Goal: Task Accomplishment & Management: Complete application form

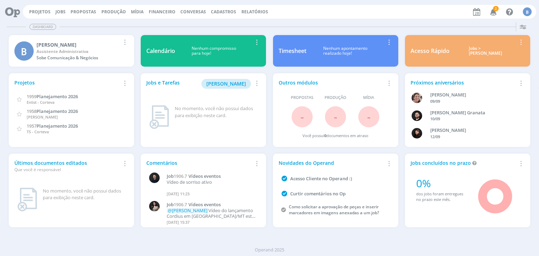
click at [492, 11] on icon "button" at bounding box center [493, 12] width 12 height 12
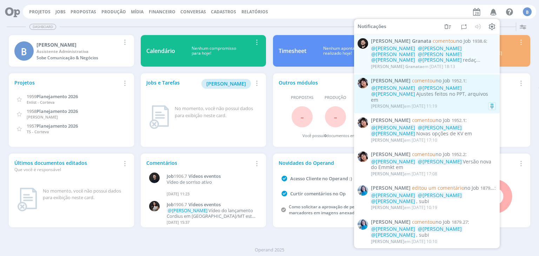
click at [465, 103] on div "Eliana Hochscheidt em 20/08 às 11:19" at bounding box center [433, 106] width 125 height 7
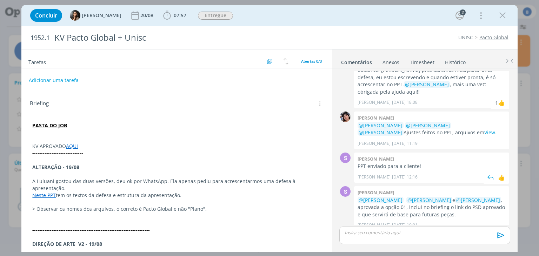
scroll to position [216, 0]
click at [502, 16] on icon "dialog" at bounding box center [502, 15] width 11 height 11
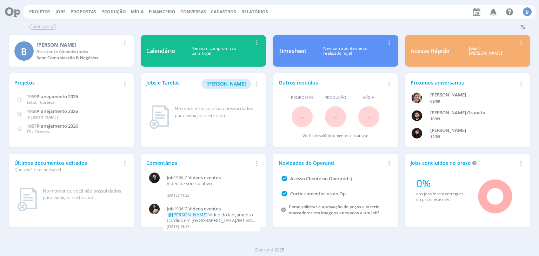
click at [153, 16] on div "Projetos Jobs Propostas Produção Mídia Financeiro Conversas Cadastros Relatório…" at bounding box center [279, 12] width 513 height 14
click at [154, 12] on link "Financeiro" at bounding box center [162, 12] width 27 height 6
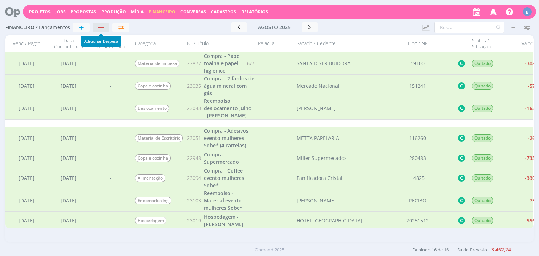
click at [102, 31] on button "button" at bounding box center [101, 27] width 17 height 9
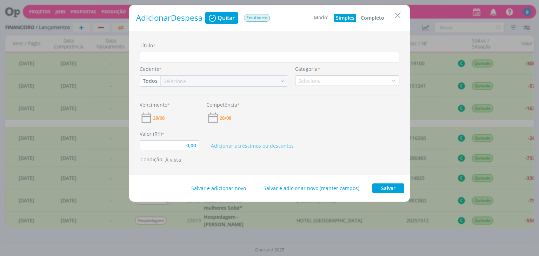
click at [373, 14] on button "Completo" at bounding box center [372, 18] width 27 height 8
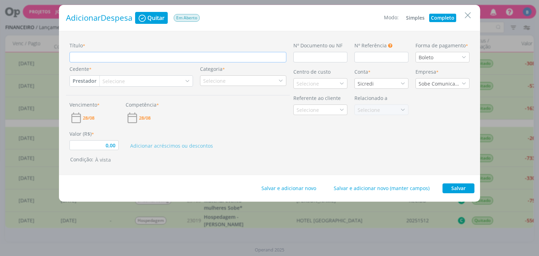
type input "0,00"
click at [77, 59] on input "Título *" at bounding box center [177, 57] width 217 height 11
paste input "Compra - 2 fardos de água mineral com gás"
type input "Compra - 2 fardos de água mineral com gás"
type input "0,00"
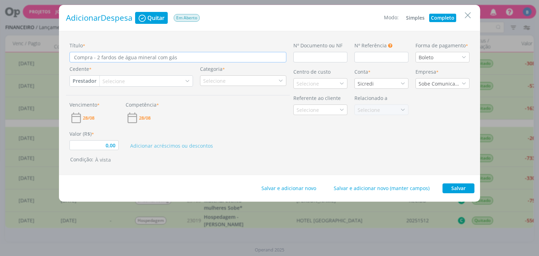
click at [99, 56] on input "Compra - 2 fardos de água mineral com gás" at bounding box center [177, 57] width 217 height 11
type input "Compra - fardos de água mineral com gás"
type input "0,00"
type input "Compra - 4 fardos de água mineral com gás"
type input "0,00"
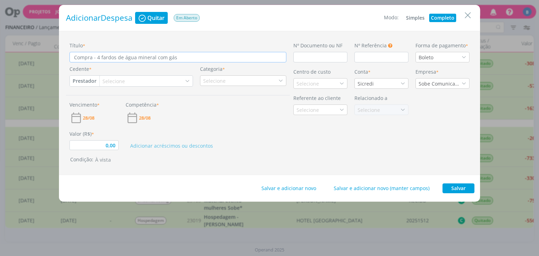
click at [178, 57] on input "Compra - 4 fardos de água mineral com gás" at bounding box center [177, 57] width 217 height 11
type input "Compra - 4 fardos de água mineral com gás"
type input "0,00"
type input "Compra - 4 fardos de água mineral com gás e"
type input "0,00"
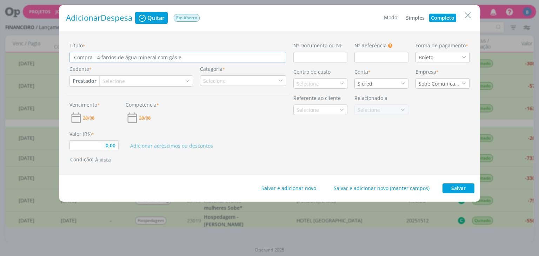
type input "Compra - 4 fardos de água mineral com gás e"
type input "0,00"
click at [122, 59] on input "Compra - 4 fardos de água mineral com gás e" at bounding box center [177, 57] width 217 height 11
click at [122, 56] on input "Compra - 4 fardos de água mineral com gás e" at bounding box center [177, 57] width 217 height 11
click at [124, 58] on input "Compra - 4 fardos de água mineral com gás e" at bounding box center [177, 57] width 217 height 11
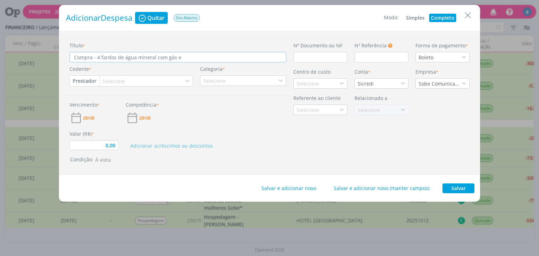
type input "Compra - 4 fardos deágua mineral com gás e"
type input "0,00"
type input "Compra - 4 fardos água mineral com gás e"
type input "0,00"
type input "Compra - 4 fardoágua mineral com gás e"
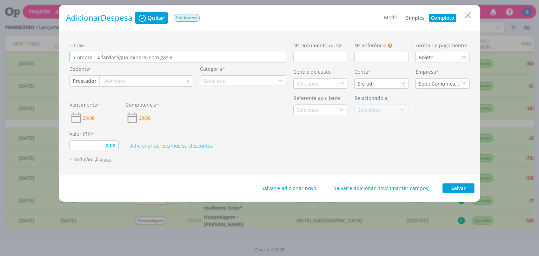
type input "0,00"
type input "Compra - 4 faágua mineral com gás e"
type input "0,00"
type input "Compra - 4 fágua mineral com gás e"
type input "0,00"
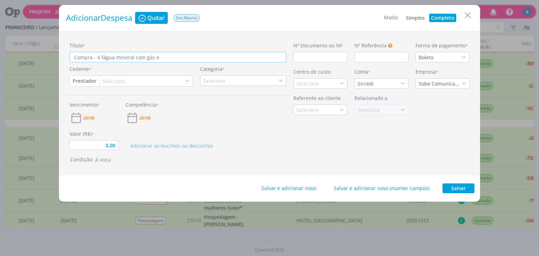
type input "Compra - 4 água mineral com gás e"
type input "0,00"
type input "Compra - 4água mineral com gás e"
type input "0,00"
type input "Compra - água mineral com gás e"
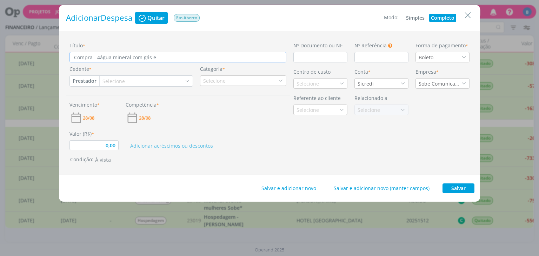
type input "0,00"
click at [98, 56] on input "Compra - água mineral com gás e" at bounding box center [177, 57] width 217 height 11
click at [100, 56] on input "Compra - água mineral com gás e" at bounding box center [177, 57] width 217 height 11
type input "Compra - gua mineral com gás e"
type input "0,00"
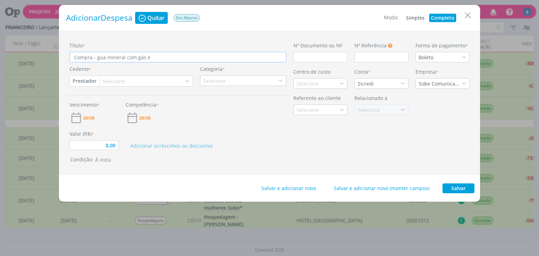
type input "Compra - àgua mineral com gás e"
type input "0,00"
type input "Compra - gua mineral com gás e"
type input "0,00"
type input "Compra - Fgua mineral com gás e"
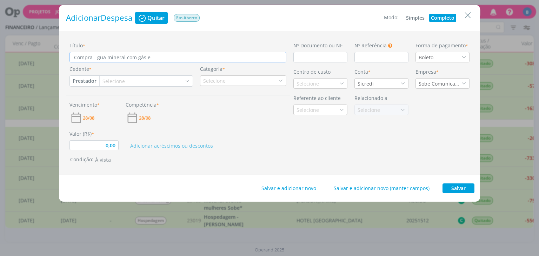
type input "0,00"
type input "Compra - Fagua mineral com gás e"
type input "0,00"
type input "Compra - Fargua mineral com gás e"
type input "0,00"
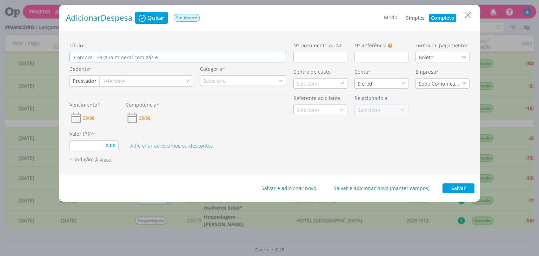
type input "Compra - Fardgua mineral com gás e"
type input "0,00"
type input "Compra - Fardogua mineral com gás e"
type input "0,00"
type input "Compra - Fardo gua mineral com gás e"
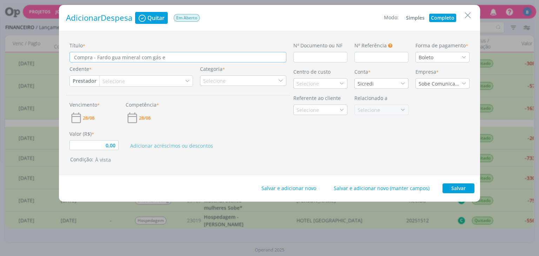
type input "0,00"
type input "Compra - Fardo dgua mineral com gás e"
type input "0,00"
type input "Compra - Fardo degua mineral com gás e"
type input "0,00"
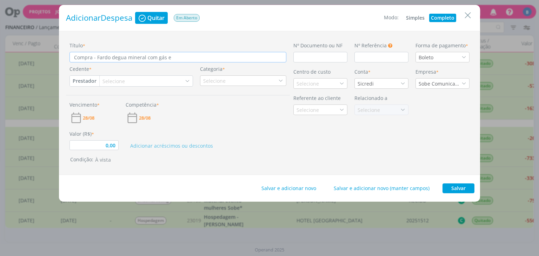
type input "Compra - Fardo de gua mineral com gás e"
type input "0,00"
type input "Compra - Fardo de água mineral com gás e"
type input "0,00"
click at [192, 54] on input "Compra - Fardo de água mineral com gás e" at bounding box center [177, 57] width 217 height 11
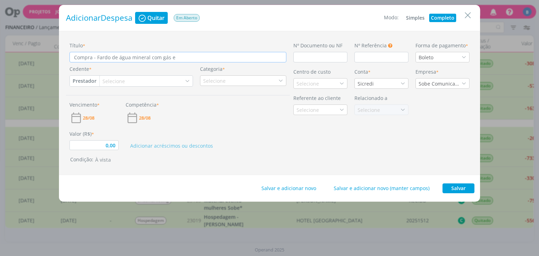
type input "Compra - Fardo de água mineral com gás e"
type input "0,00"
type input "Compra - Fardo de água mineral com gás"
type input "0,00"
type input "Compra - Fardo de água mineral com gás"
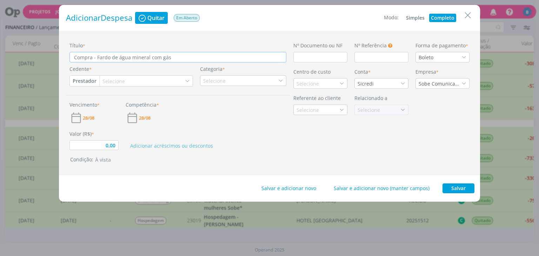
type input "0,00"
type input "Compra - Fardo de água mineral com gá"
type input "0,00"
type input "Compra - Fardo de água mineral com g"
type input "0,00"
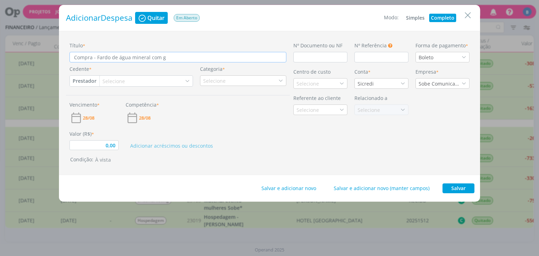
type input "Compra - Fardo de água mineral com"
type input "0,00"
type input "Compra - Fardo de água mineral com e"
type input "0,00"
type input "Compra - Fardo de água mineral com e"
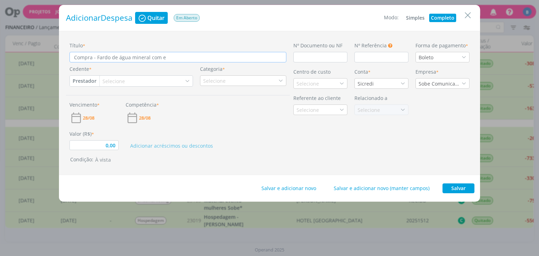
type input "0,00"
type input "Compra - Fardo de água mineral com e s"
type input "0,00"
type input "Compra - Fardo de água mineral com e se"
type input "0,00"
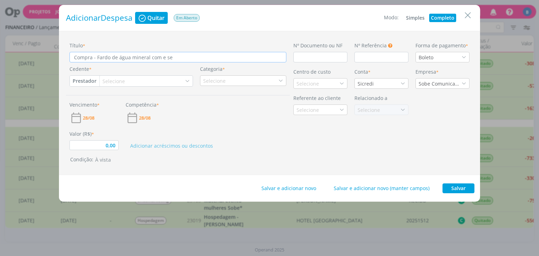
type input "Compra - Fardo de água mineral com e sem"
type input "0,00"
type input "Compra - Fardo de água mineral com e sem"
type input "0,00"
type input "Compra - Fardo de água mineral com e sem g"
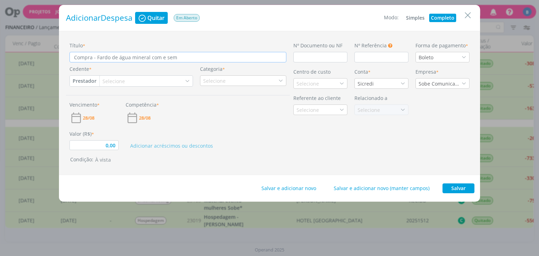
type input "0,00"
type input "Compra - Fardo de água mineral com e sem gá"
type input "0,00"
type input "Compra - Fardo de água mineral com e sem gás"
type input "0,00"
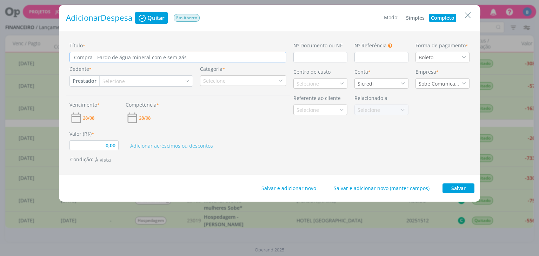
type input "Compra - Fardo de água mineral com e sem gás"
type input "0,00"
type input "Compra - Fardo de água mineral com e sem gás ("
type input "0,00"
type input "Compra - Fardo de água mineral com e sem gás (4"
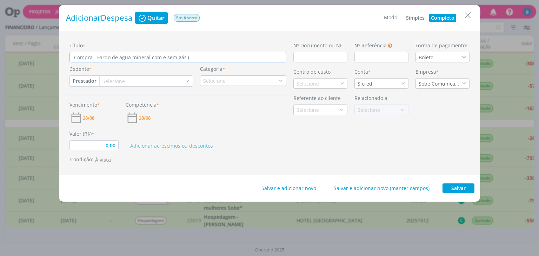
type input "0,00"
type input "Compra - Fardo de água mineral com e sem gás (4"
type input "0,00"
type input "Compra - Fardo de água mineral com e sem gás (4 u"
type input "0,00"
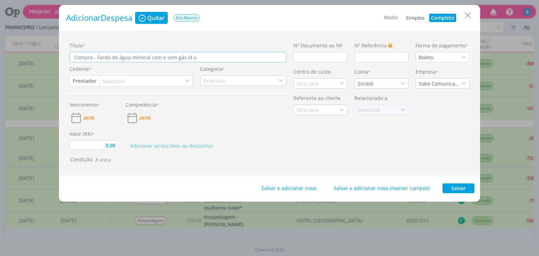
type input "Compra - Fardo de água mineral com e sem gás (4 un"
type input "0,00"
type input "Compra - Fardo de água mineral com e sem gás (4 uni"
type input "0,00"
type input "Compra - Fardo de água mineral com e sem gás (4 unid"
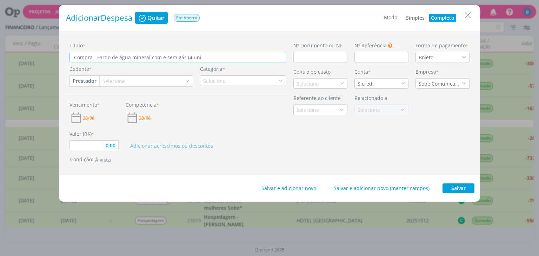
type input "0,00"
type input "Compra - Fardo de água mineral com e sem gás (4 unida"
type input "0,00"
type input "Compra - Fardo de água mineral com e sem gás (4 unidad"
type input "0,00"
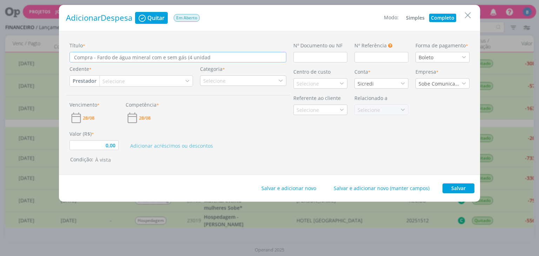
type input "Compra - Fardo de água mineral com e sem gás (4 unidade"
type input "0,00"
type input "Compra - Fardo de água mineral com e sem gás (4 unidades"
type input "0,00"
type input "Compra - Fardo de água mineral com e sem gás (4 unidades"
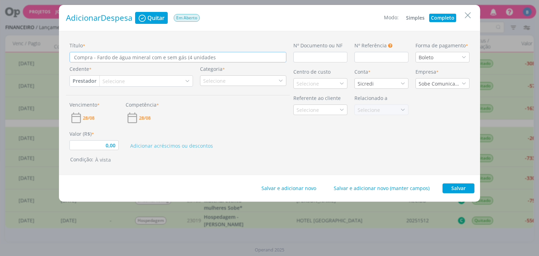
type input "0,00"
type input "Compra - Fardo de água mineral com e sem gás (4 unidades d"
type input "0,00"
type input "Compra - Fardo de água mineral com e sem gás (4 unidades de"
type input "0,00"
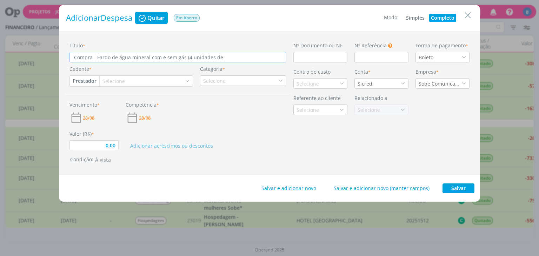
type input "Compra - Fardo de água mineral com e sem gás (4 unidades de"
type input "0,00"
type input "Compra - Fardo de água mineral com e sem gás (4 unidades de c"
type input "0,00"
type input "Compra - Fardo de água mineral com e sem gás (4 unidades de ca"
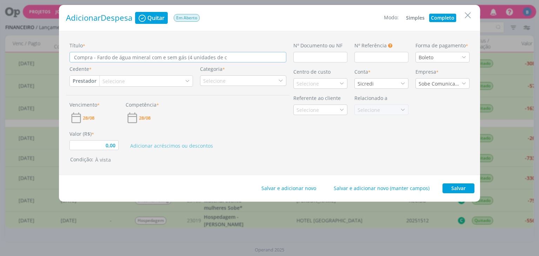
type input "0,00"
type input "Compra - Fardo de água mineral com e sem gás (4 unidades de cad"
type input "0,00"
type input "Compra - Fardo de água mineral com e sem gás (4 unidades de cada"
type input "0,00"
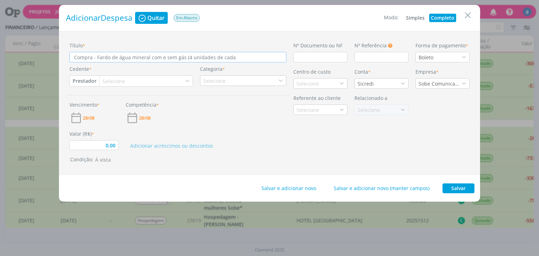
type input "Compra - Fardo de água mineral com e sem gás (4 unidades de cada)"
type input "0,00"
click at [88, 81] on button "Prestador" at bounding box center [84, 81] width 29 height 11
type input "Compra - Fardo de água mineral com e sem gás (4 unidades de cada)"
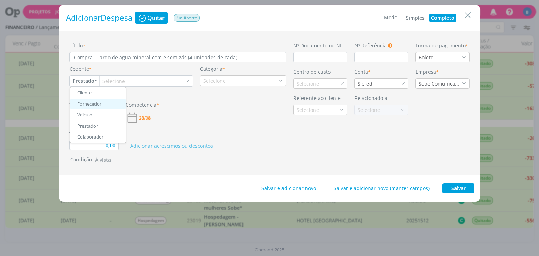
click at [91, 103] on link "Fornecedor" at bounding box center [97, 104] width 55 height 11
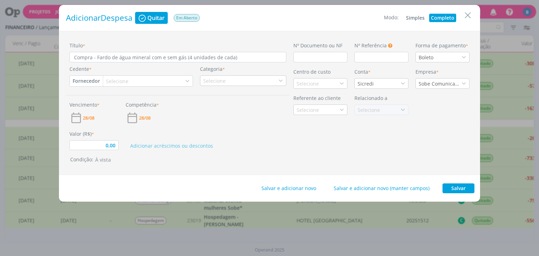
type input "0,00"
click at [116, 82] on div "Selecione" at bounding box center [118, 80] width 24 height 7
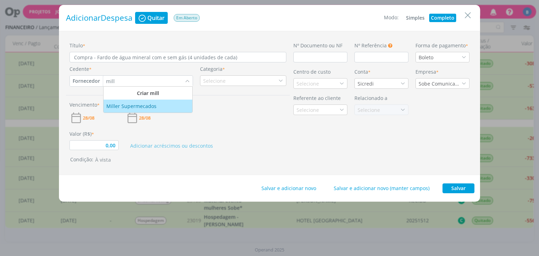
type input "mill"
click at [146, 110] on li "[PERSON_NAME] Supermecados" at bounding box center [147, 106] width 89 height 13
type input "0,00"
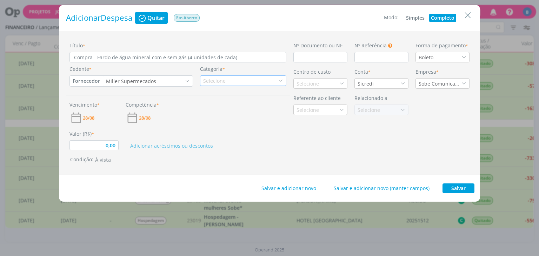
click at [215, 79] on div "Selecione" at bounding box center [215, 80] width 24 height 7
type input "cop"
click at [219, 101] on div "Copa e cozinha" at bounding box center [222, 102] width 43 height 7
click at [90, 118] on span "28/08" at bounding box center [89, 118] width 12 height 5
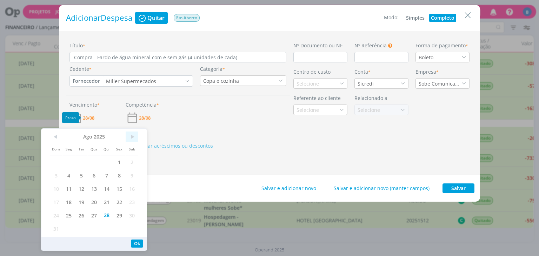
click at [130, 139] on span ">" at bounding box center [132, 136] width 13 height 11
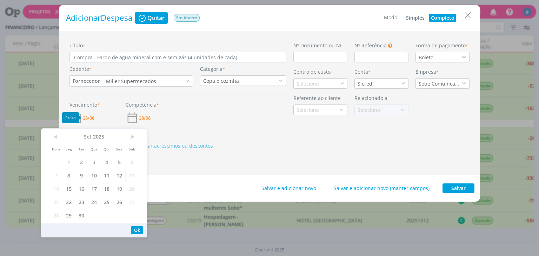
click at [133, 176] on span "13" at bounding box center [132, 175] width 13 height 13
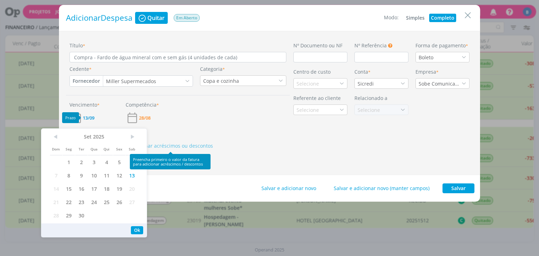
click at [201, 119] on div "Vencimento * 13/09 Competência * 28/08" at bounding box center [178, 109] width 224 height 29
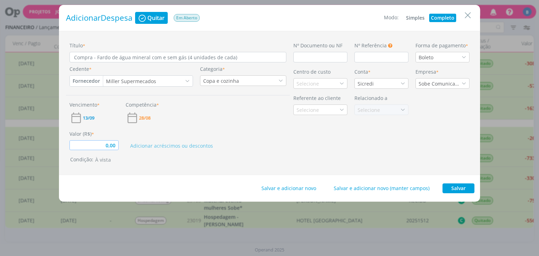
click at [113, 147] on input "0,00" at bounding box center [93, 145] width 49 height 10
click at [117, 146] on input "0,00" at bounding box center [93, 145] width 49 height 10
click at [304, 59] on input "dialog" at bounding box center [320, 57] width 54 height 11
type input "103,04"
type input "2"
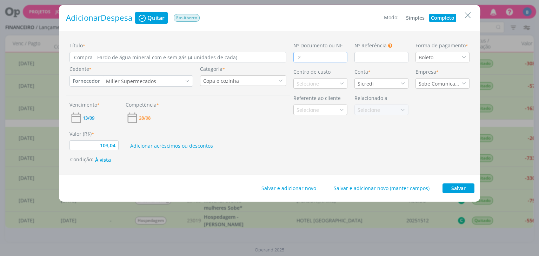
type input "103,04"
type input "28"
type input "103,04"
type input "283"
type input "103,04"
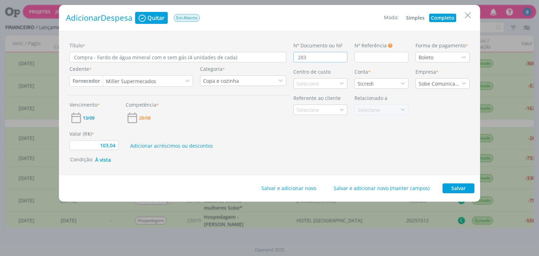
type input "2838"
type input "103,04"
type input "28384"
type input "103,04"
type input "283847"
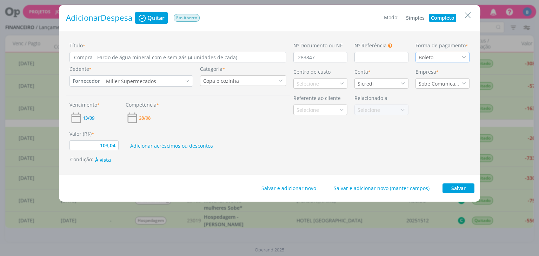
click at [438, 55] on div "Boleto" at bounding box center [442, 57] width 54 height 11
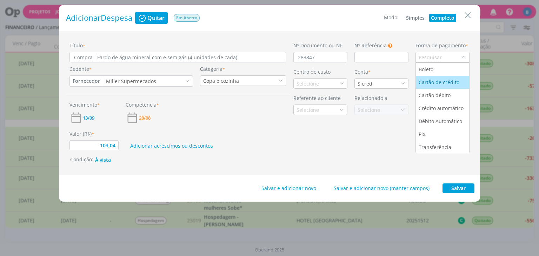
click at [434, 86] on li "Cartão de crédito" at bounding box center [442, 82] width 53 height 13
type input "103,04"
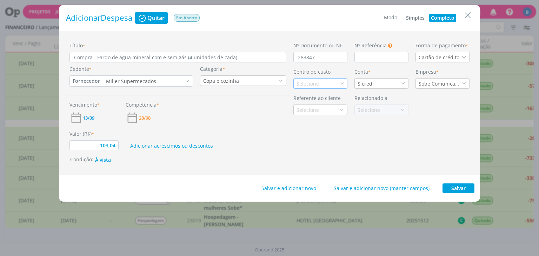
click at [305, 81] on div "Selecione" at bounding box center [308, 83] width 24 height 7
type input "ger"
click at [300, 109] on div "Geral" at bounding box center [303, 108] width 14 height 7
type input "103,04"
click at [238, 59] on input "Compra - Fardo de água mineral com e sem gás (4 unidades de cada)" at bounding box center [177, 57] width 217 height 11
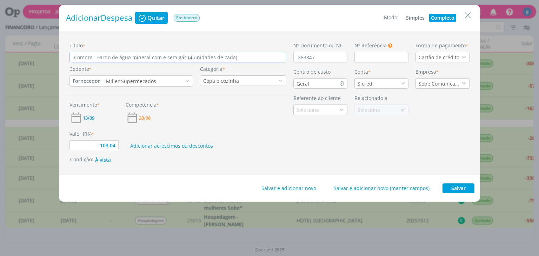
click at [210, 58] on input "Compra - Fardo de água mineral com e sem gás (4 unidades de cada)" at bounding box center [177, 57] width 217 height 11
type input "Compra - Fardo de água mineral com e sem gás (4 unidade de cada)"
type input "103,04"
type input "Compra - Fardo de água mineral com e sem gás (4 unidad de cada)"
type input "103,04"
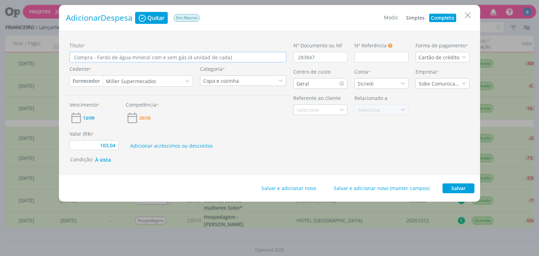
type input "Compra - Fardo de água mineral com e sem gás (4 unida de cada)"
type input "103,04"
type input "Compra - Fardo de água mineral com e sem gás (4 unid de cada)"
type input "103,04"
type input "Compra - Fardo de água mineral com e sem gás (4 uni de cada)"
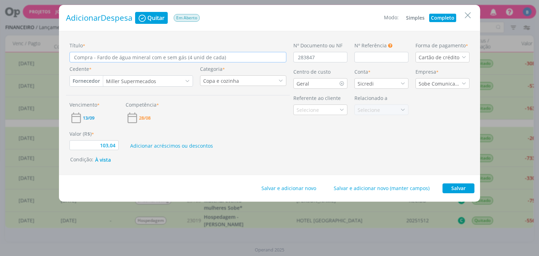
type input "103,04"
type input "Compra - Fardo de água mineral com e sem gás (4 un de cada)"
type input "103,04"
type input "Compra - Fardo de água mineral com e sem gás (4 u de cada)"
type input "103,04"
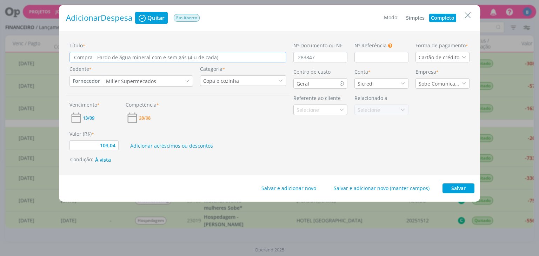
type input "Compra - Fardo de água mineral com e sem gás (4 de cada)"
type input "103,04"
type input "Compra - Fardo de água mineral com e sem gás (4 de cada)"
type input "103,04"
click at [213, 58] on input "Compra - Fardo de água mineral com e sem gás (4 de cada)" at bounding box center [177, 57] width 217 height 11
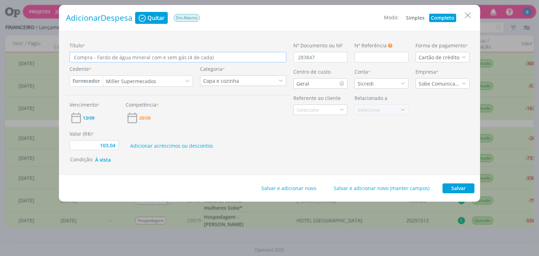
type input "Compra - Fardo de água mineral com e sem gás (4 de cada)"
click at [453, 185] on button "Salvar" at bounding box center [458, 188] width 32 height 10
type input "103,04"
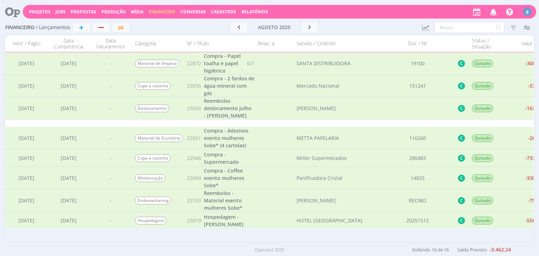
scroll to position [184, 0]
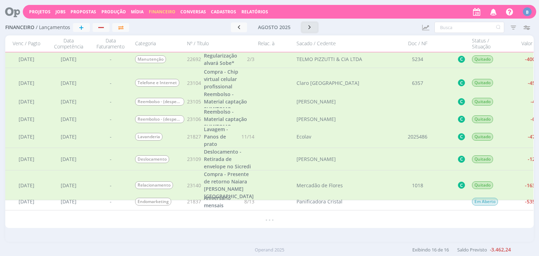
click at [304, 28] on button "button" at bounding box center [310, 27] width 16 height 10
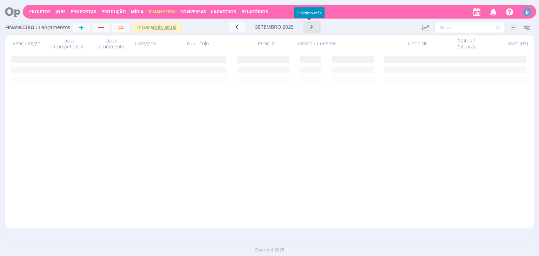
scroll to position [0, 0]
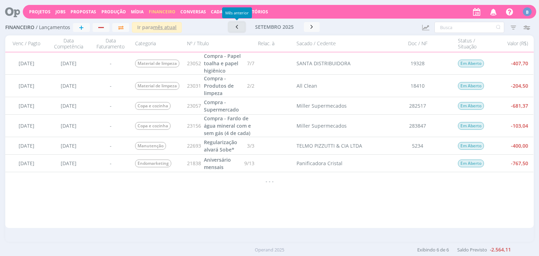
click at [234, 28] on icon "button" at bounding box center [236, 26] width 7 height 7
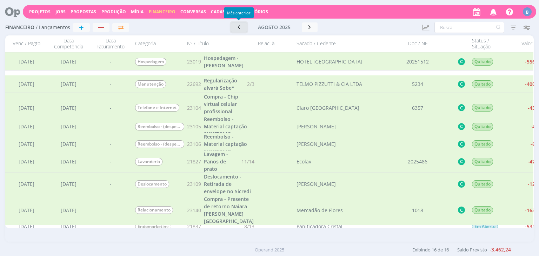
scroll to position [184, 0]
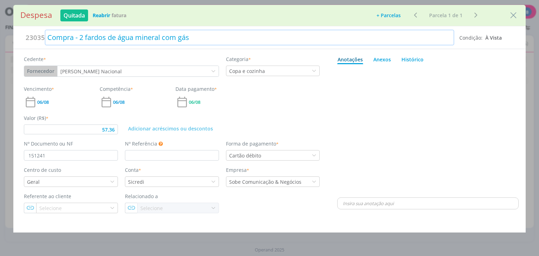
click at [38, 43] on div "23035 Compra - 2 fardos de água mineral com gás" at bounding box center [239, 37] width 438 height 15
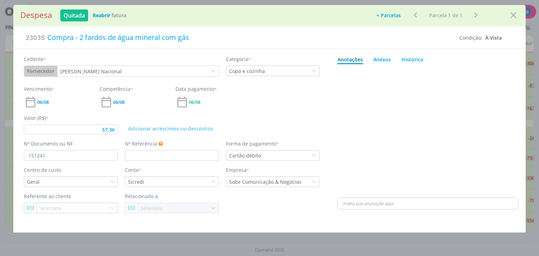
type input "57,36"
